Goal: Task Accomplishment & Management: Manage account settings

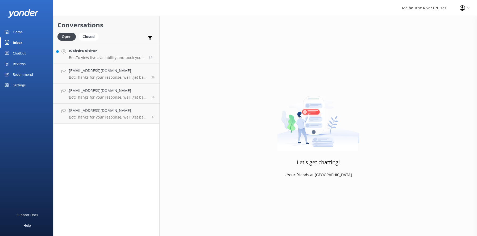
click at [15, 31] on div "Home" at bounding box center [18, 32] width 10 height 11
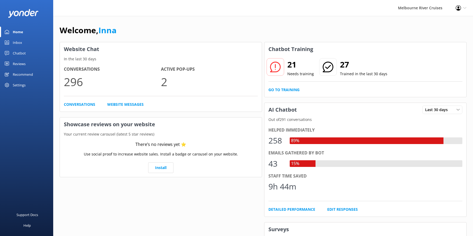
click at [16, 42] on div "Inbox" at bounding box center [17, 42] width 9 height 11
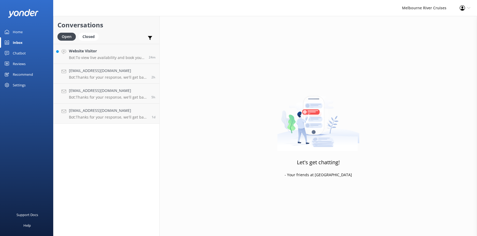
click at [16, 53] on div "Chatbot" at bounding box center [19, 53] width 13 height 11
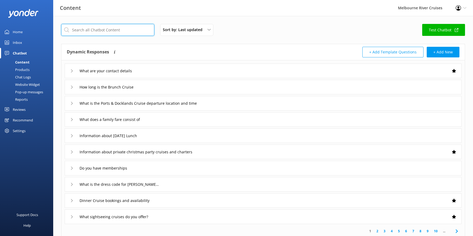
click at [92, 29] on input "text" at bounding box center [107, 30] width 93 height 12
type input "wheelchair"
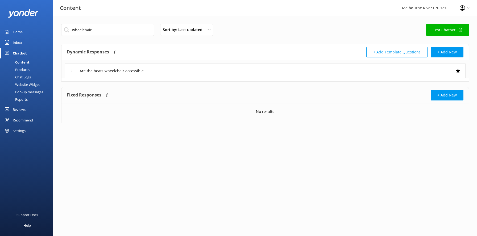
click at [72, 72] on icon at bounding box center [71, 70] width 3 height 3
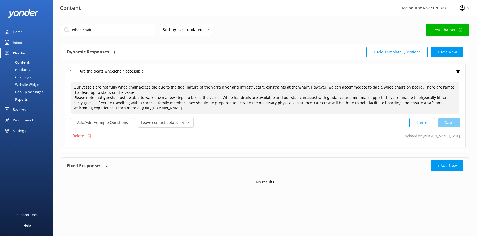
drag, startPoint x: 71, startPoint y: 87, endPoint x: 214, endPoint y: 106, distance: 144.7
click at [231, 110] on textarea "Our vessels are not fully wheelchair accessible due to the tidal nature of the …" at bounding box center [265, 98] width 389 height 32
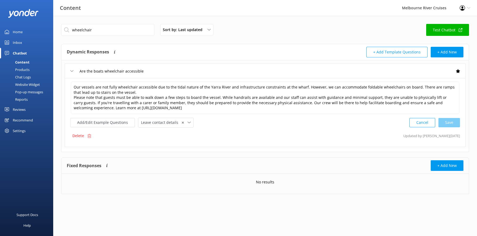
click at [264, 133] on div "Delete Updated by [PERSON_NAME] [DATE]" at bounding box center [265, 136] width 390 height 10
